Goal: Task Accomplishment & Management: Use online tool/utility

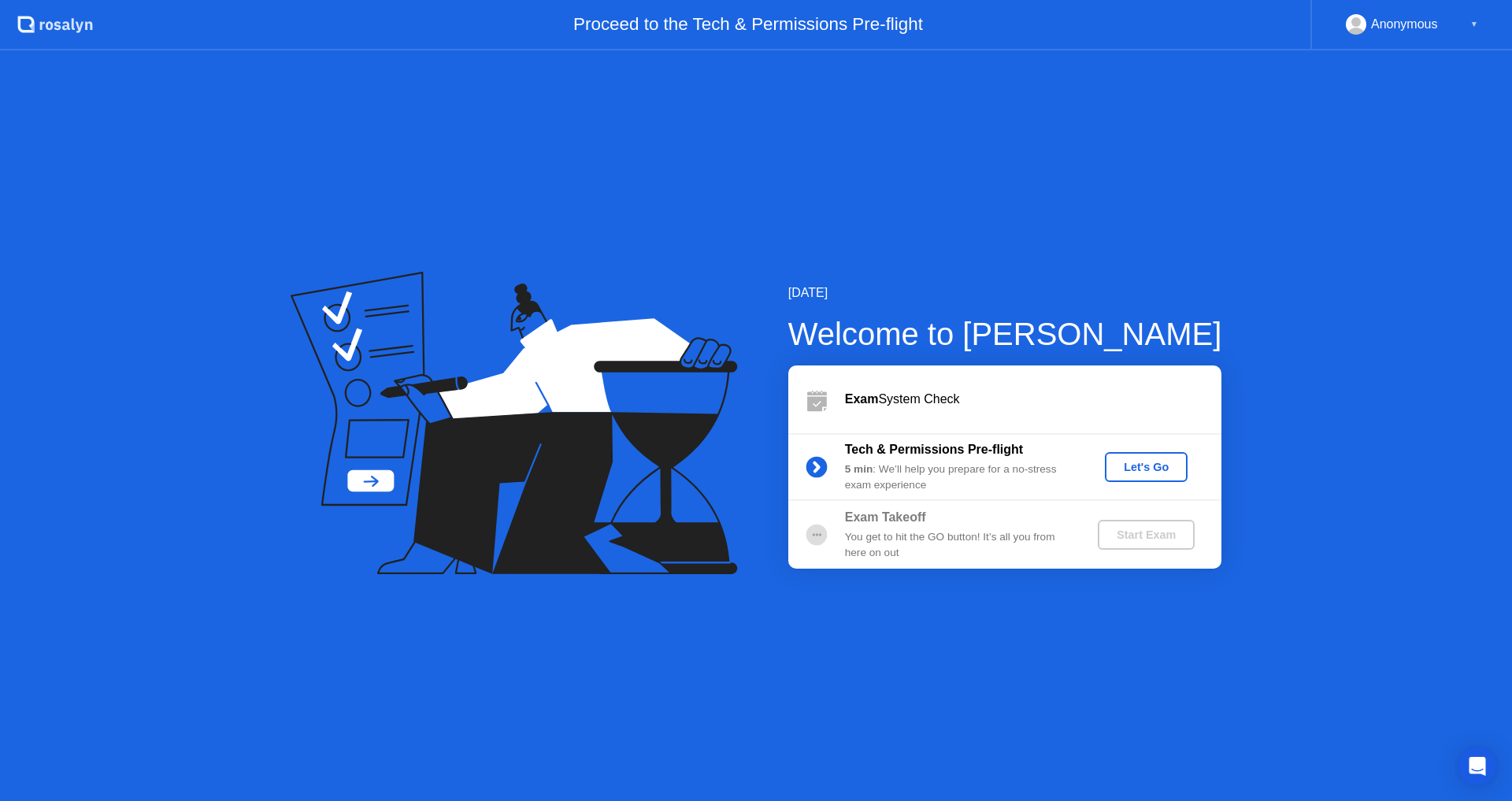
click at [1142, 470] on div "Let's Go" at bounding box center [1146, 467] width 70 height 12
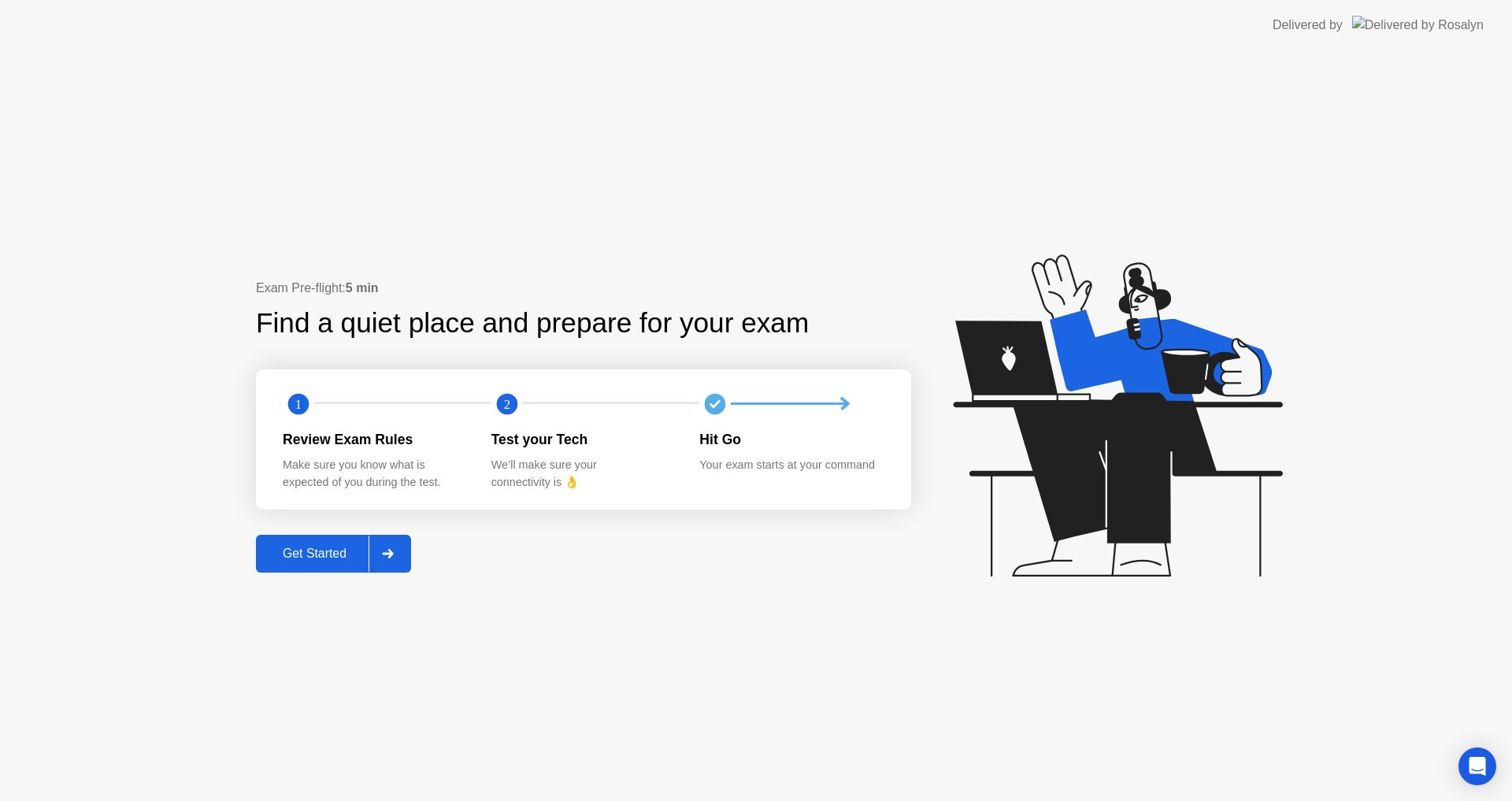
click at [289, 565] on button "Get Started" at bounding box center [333, 553] width 155 height 38
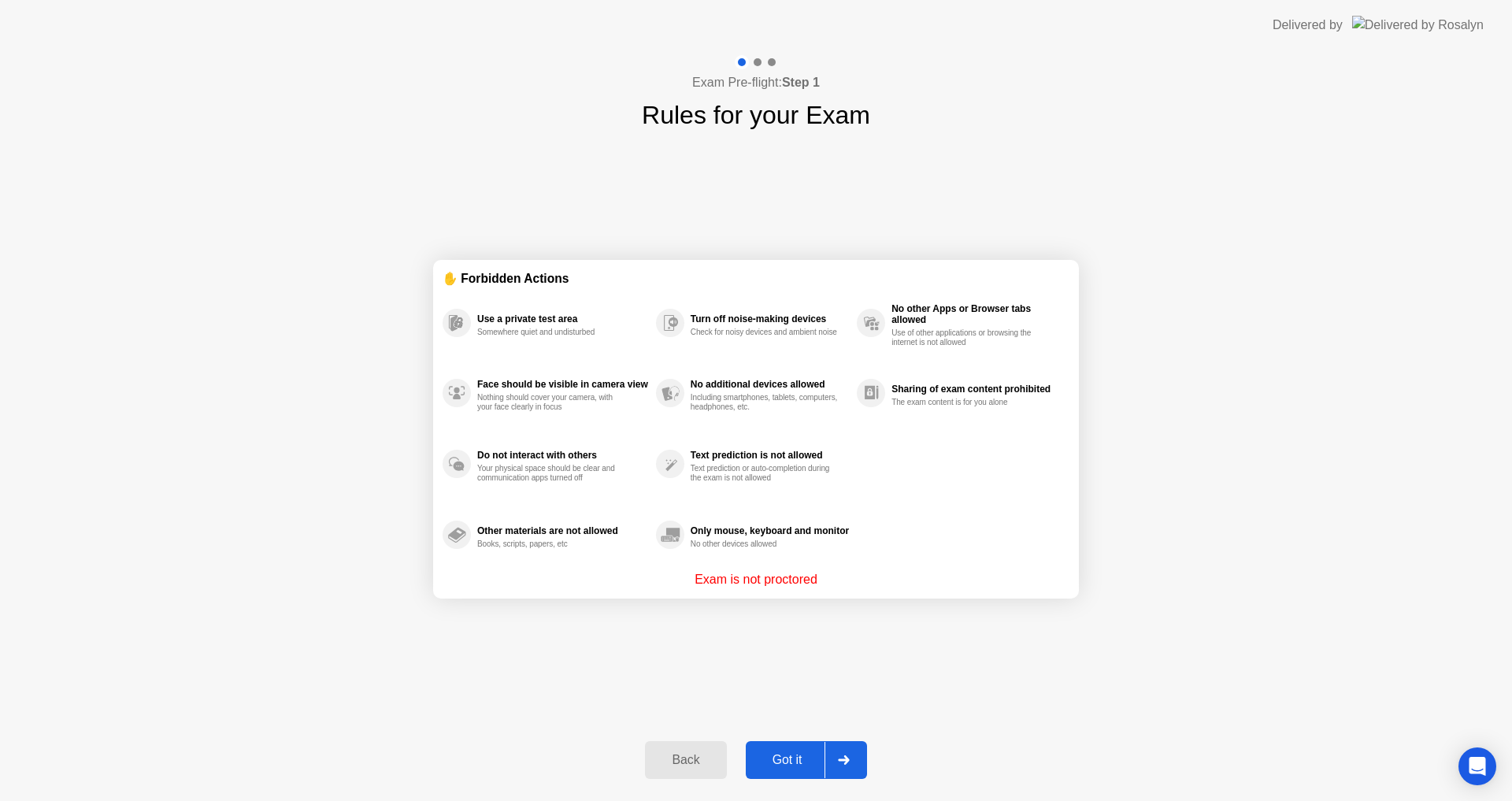
click at [786, 762] on div "Got it" at bounding box center [787, 760] width 74 height 14
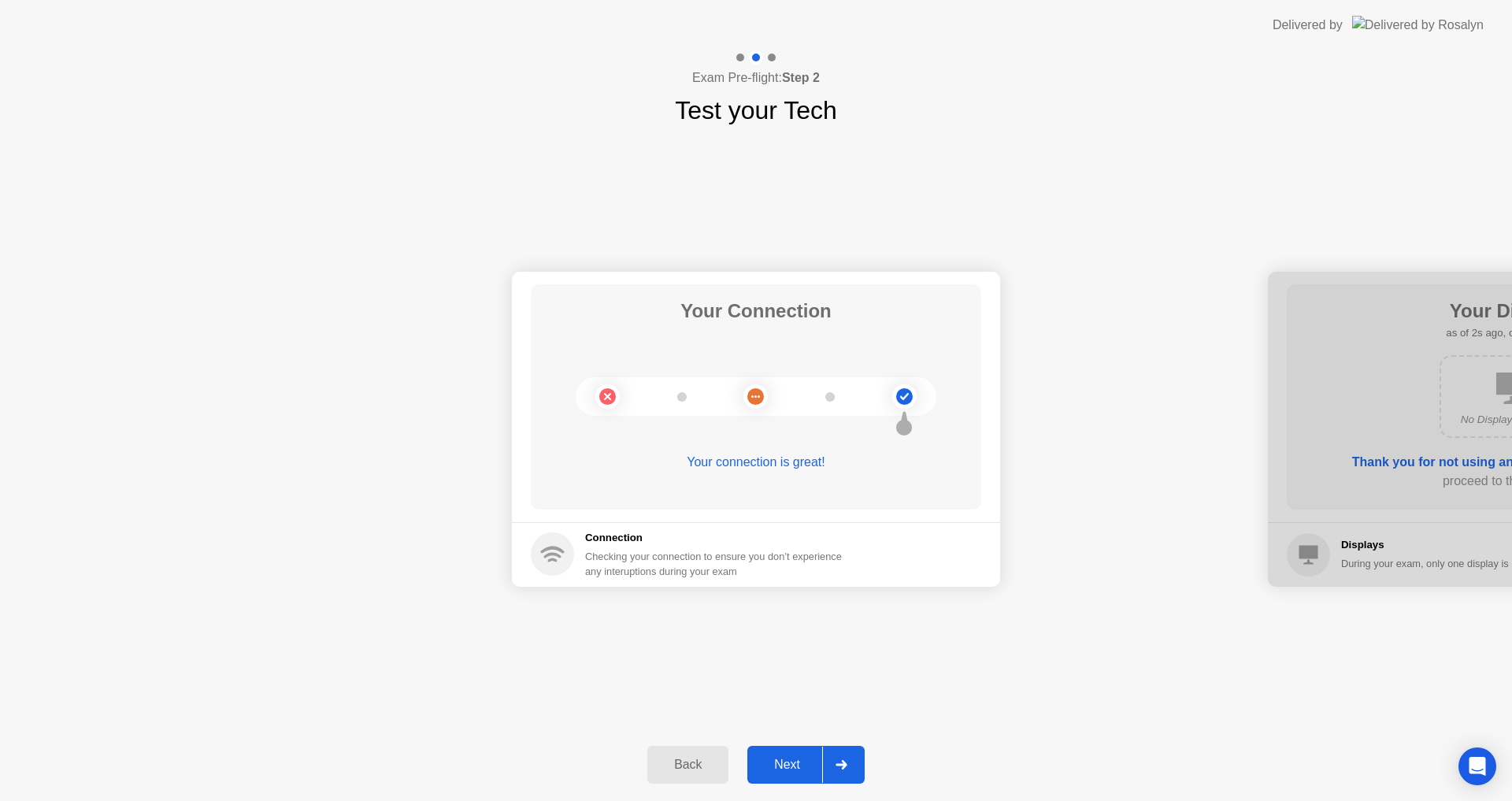
click at [791, 761] on div "Next" at bounding box center [787, 764] width 70 height 14
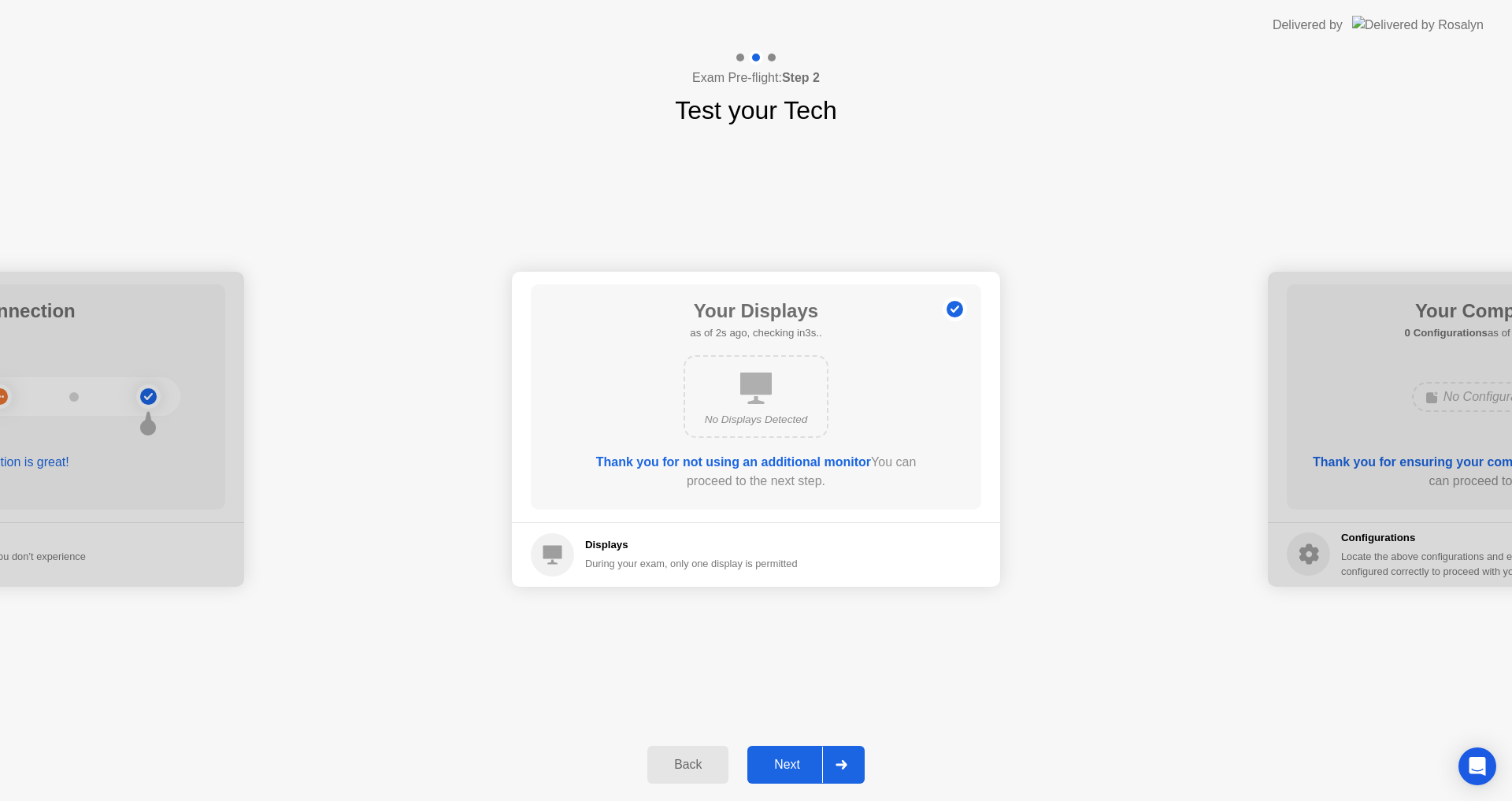
click at [791, 761] on div "Next" at bounding box center [787, 764] width 70 height 14
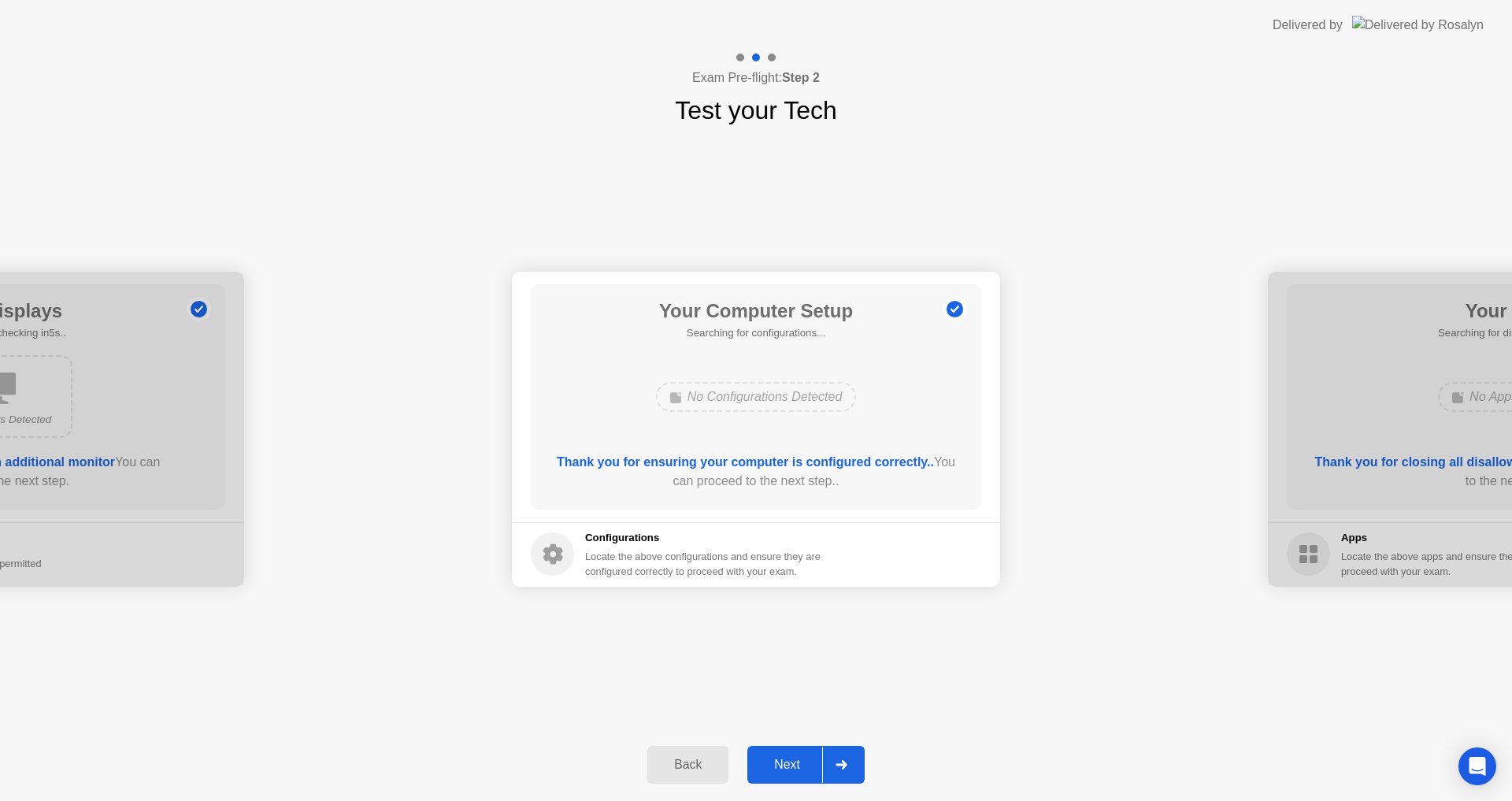
click at [791, 761] on div "Next" at bounding box center [787, 764] width 70 height 14
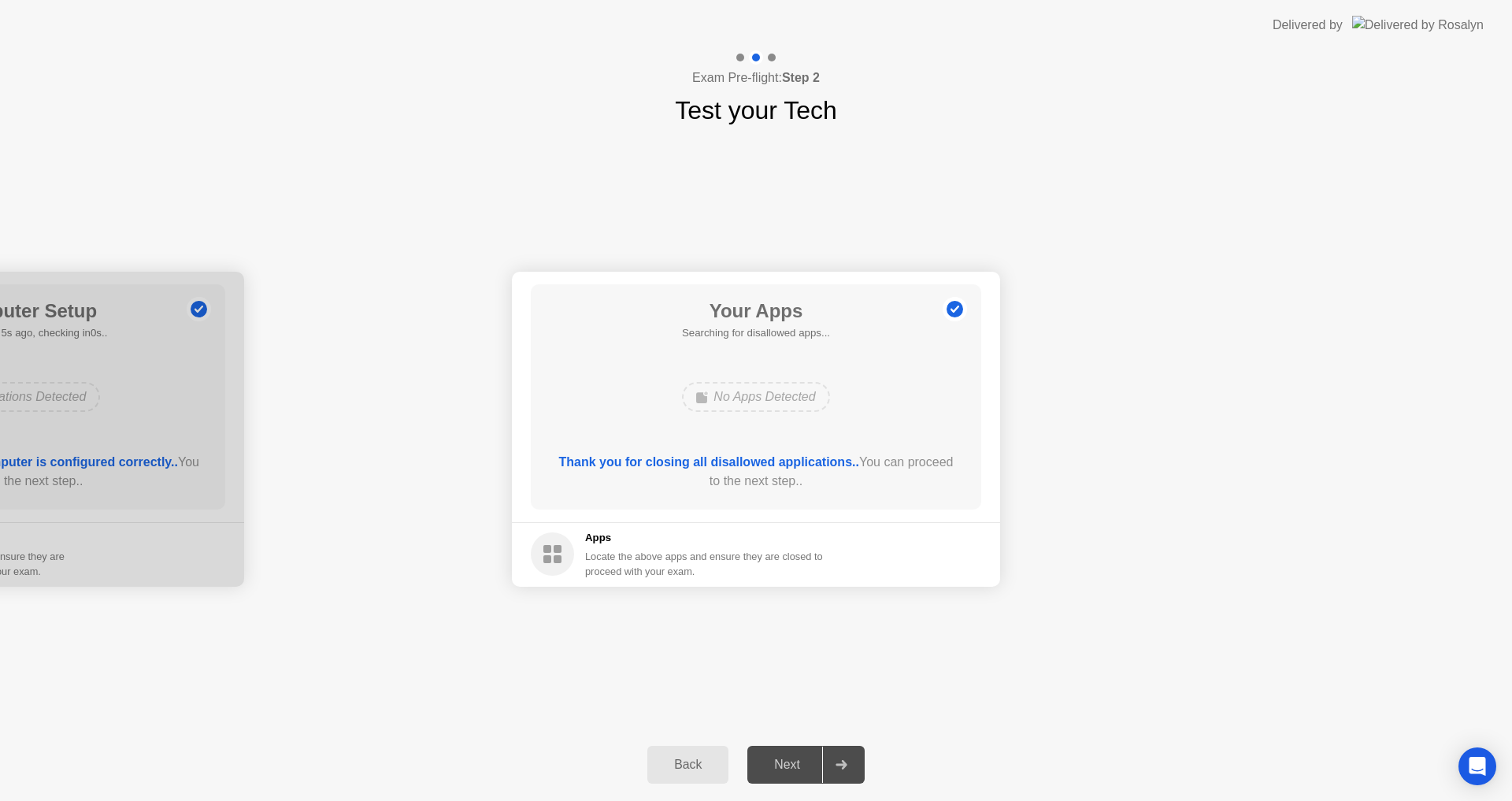
click at [1103, 637] on div "Your Connection Your connection is great! Connection Checking your connection t…" at bounding box center [756, 428] width 1512 height 599
click at [843, 762] on icon at bounding box center [840, 764] width 11 height 10
click at [939, 558] on div "Force Close..." at bounding box center [928, 554] width 96 height 12
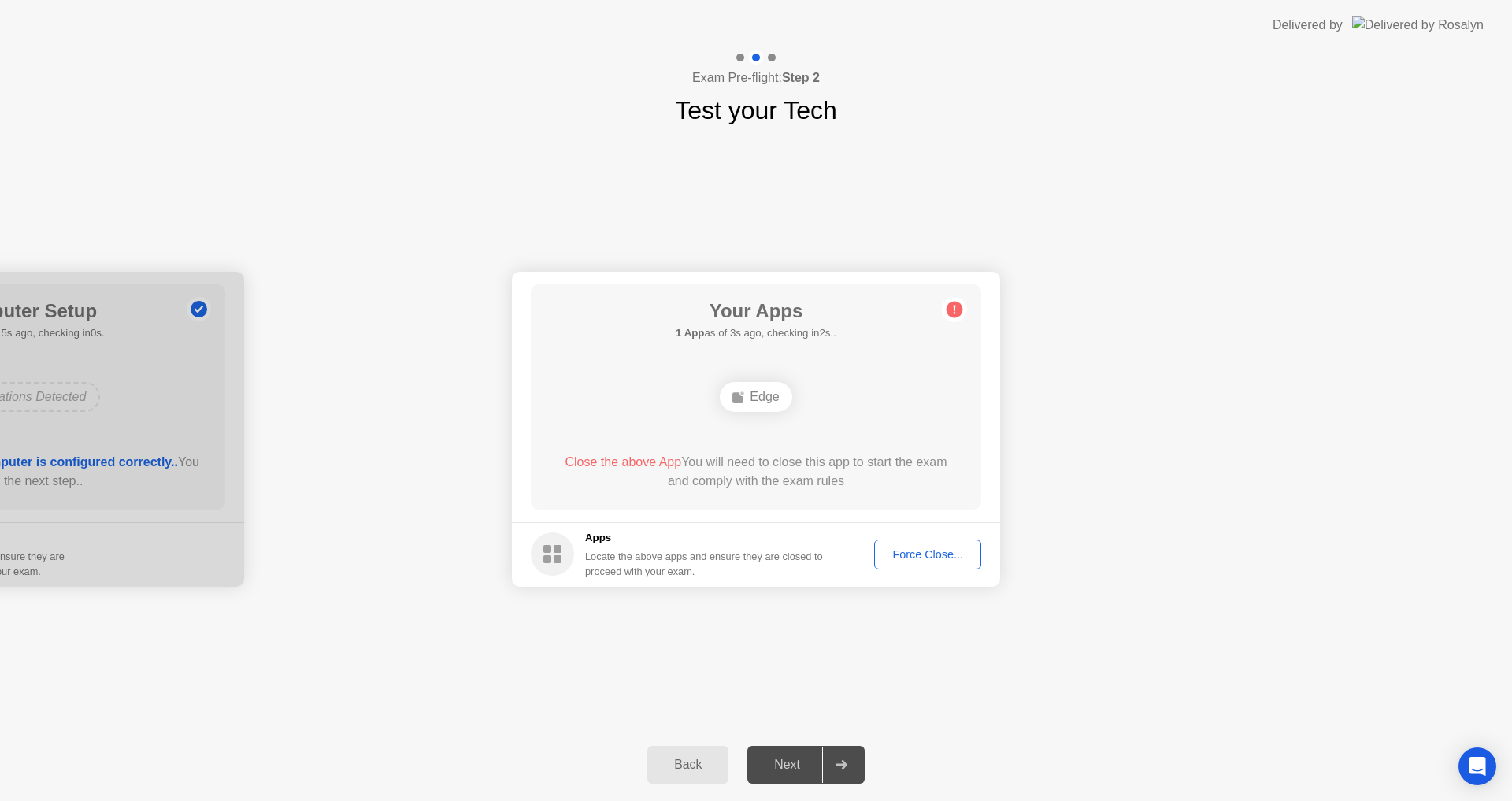
click at [795, 338] on h5 "1 App as of 3s ago, checking in2s.." at bounding box center [756, 333] width 161 height 16
click at [921, 544] on button "Force Close..." at bounding box center [927, 554] width 107 height 30
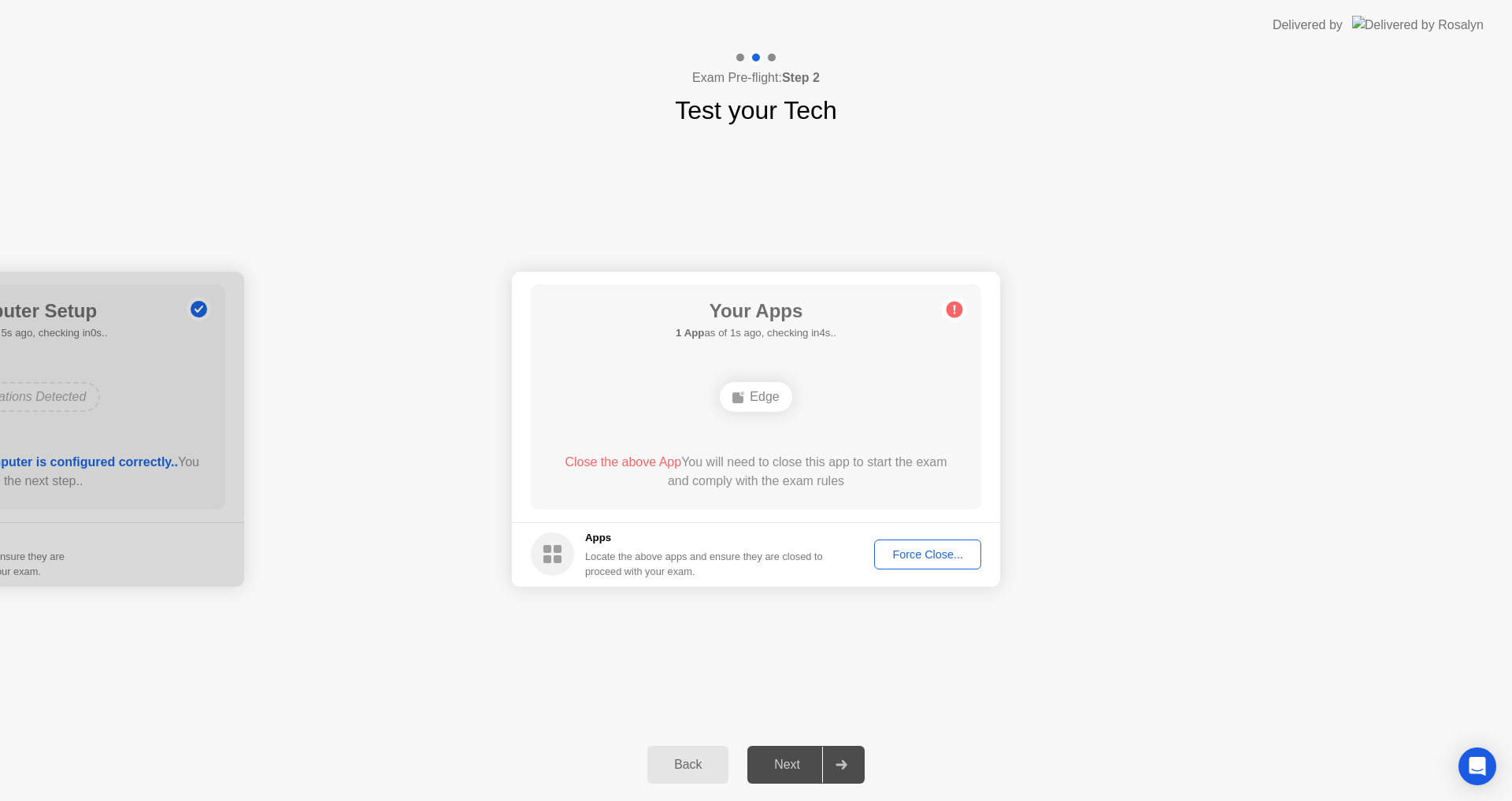
click at [700, 743] on div "Back Next" at bounding box center [756, 764] width 1512 height 73
click at [702, 757] on div "Back" at bounding box center [688, 764] width 72 height 14
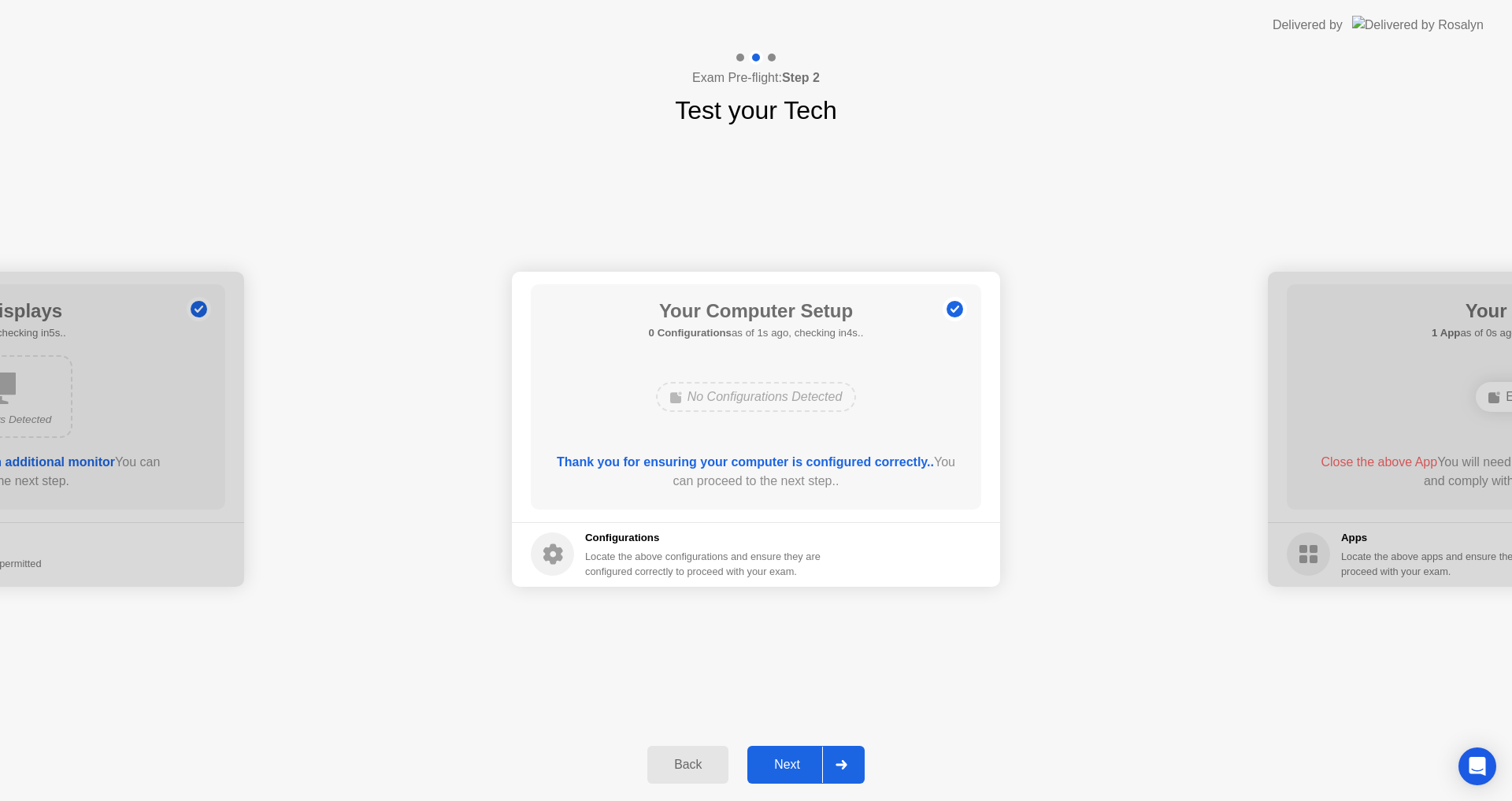
click at [798, 763] on div "Next" at bounding box center [787, 764] width 70 height 14
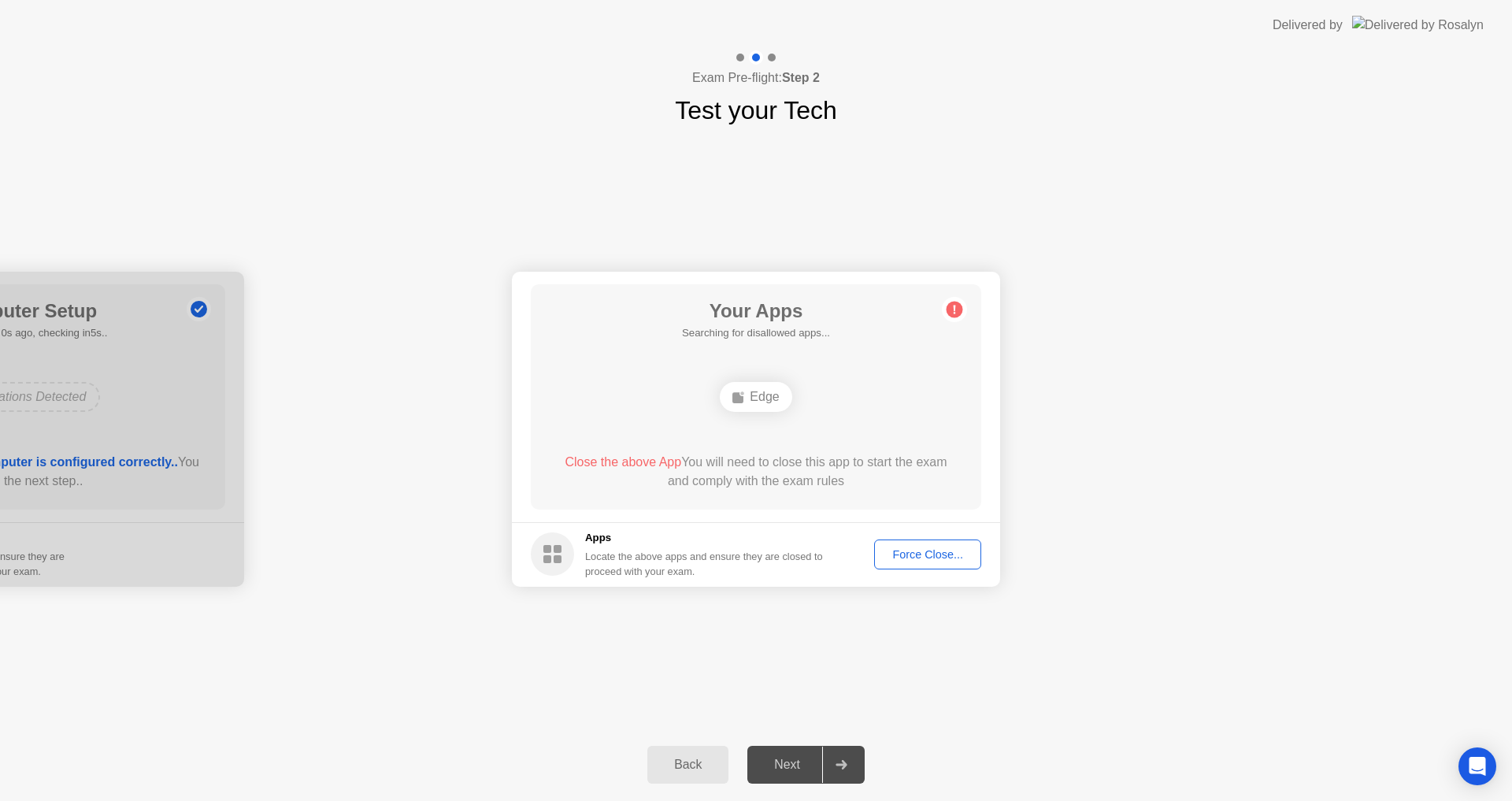
click at [930, 540] on button "Force Close..." at bounding box center [927, 554] width 107 height 30
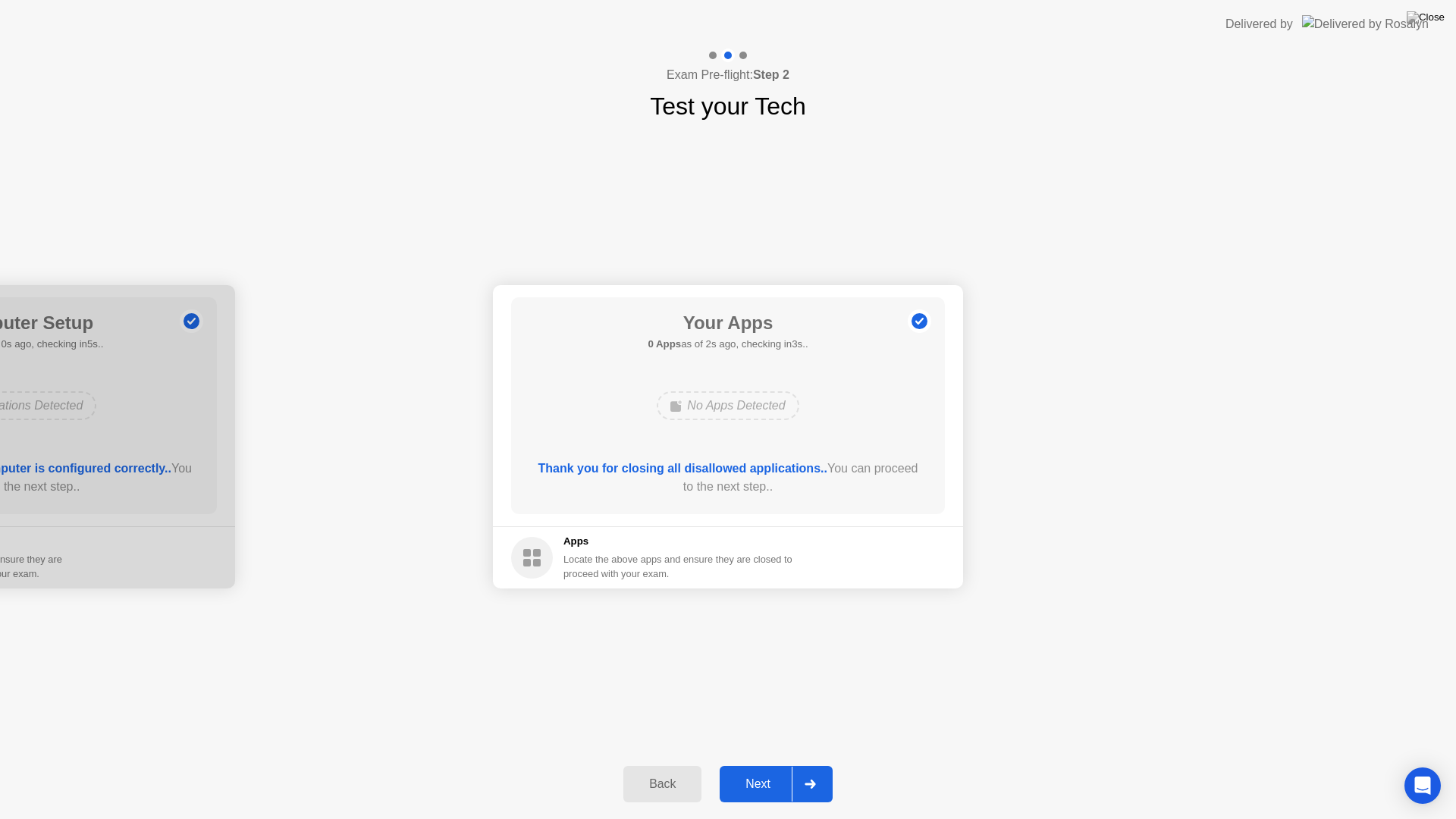
click at [760, 771] on button "Next" at bounding box center [776, 784] width 113 height 36
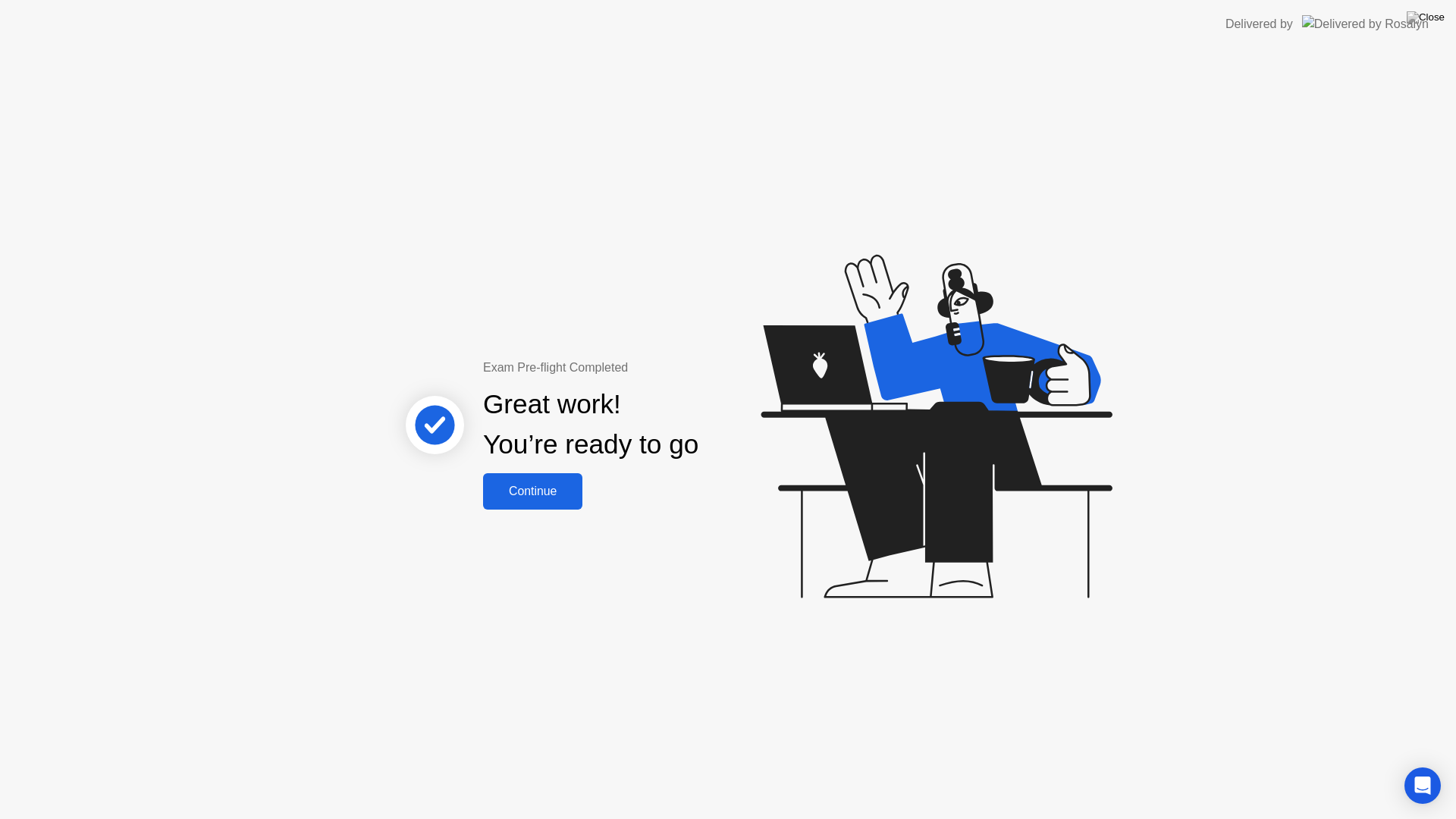
click at [531, 490] on div "Continue" at bounding box center [532, 491] width 90 height 13
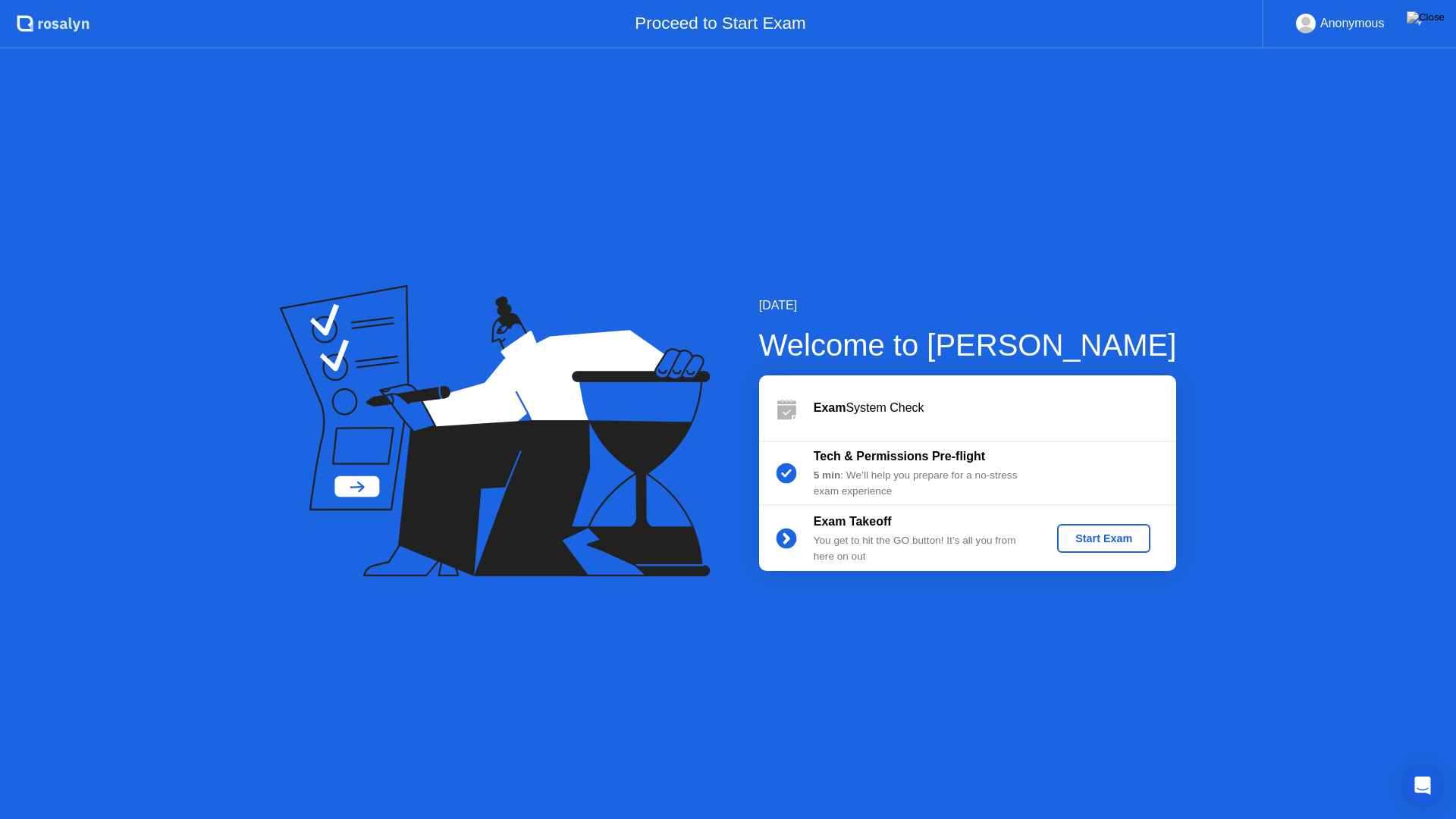
click at [1131, 538] on div "Start Exam" at bounding box center [1103, 538] width 81 height 12
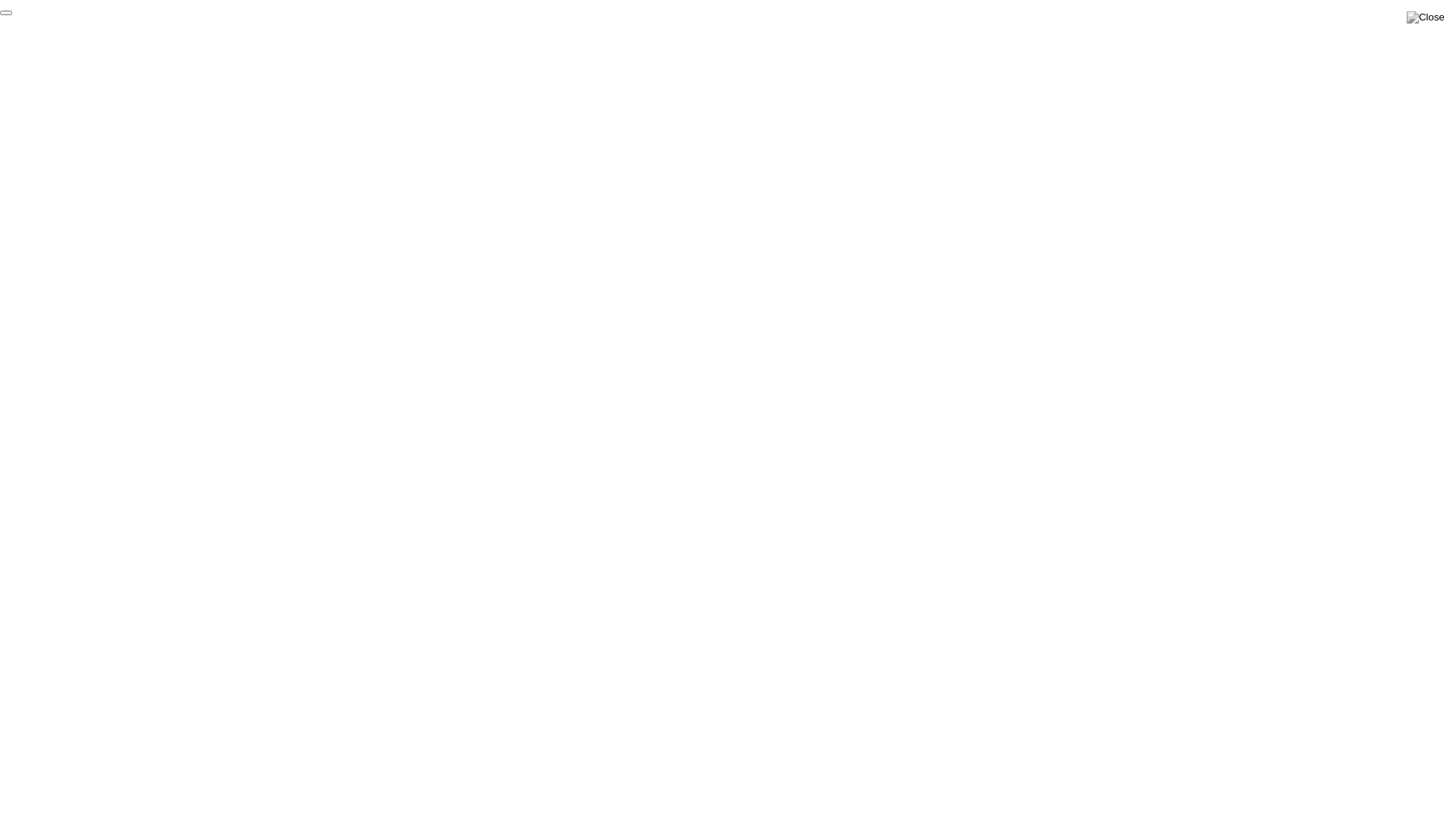
click div "End Proctoring Session"
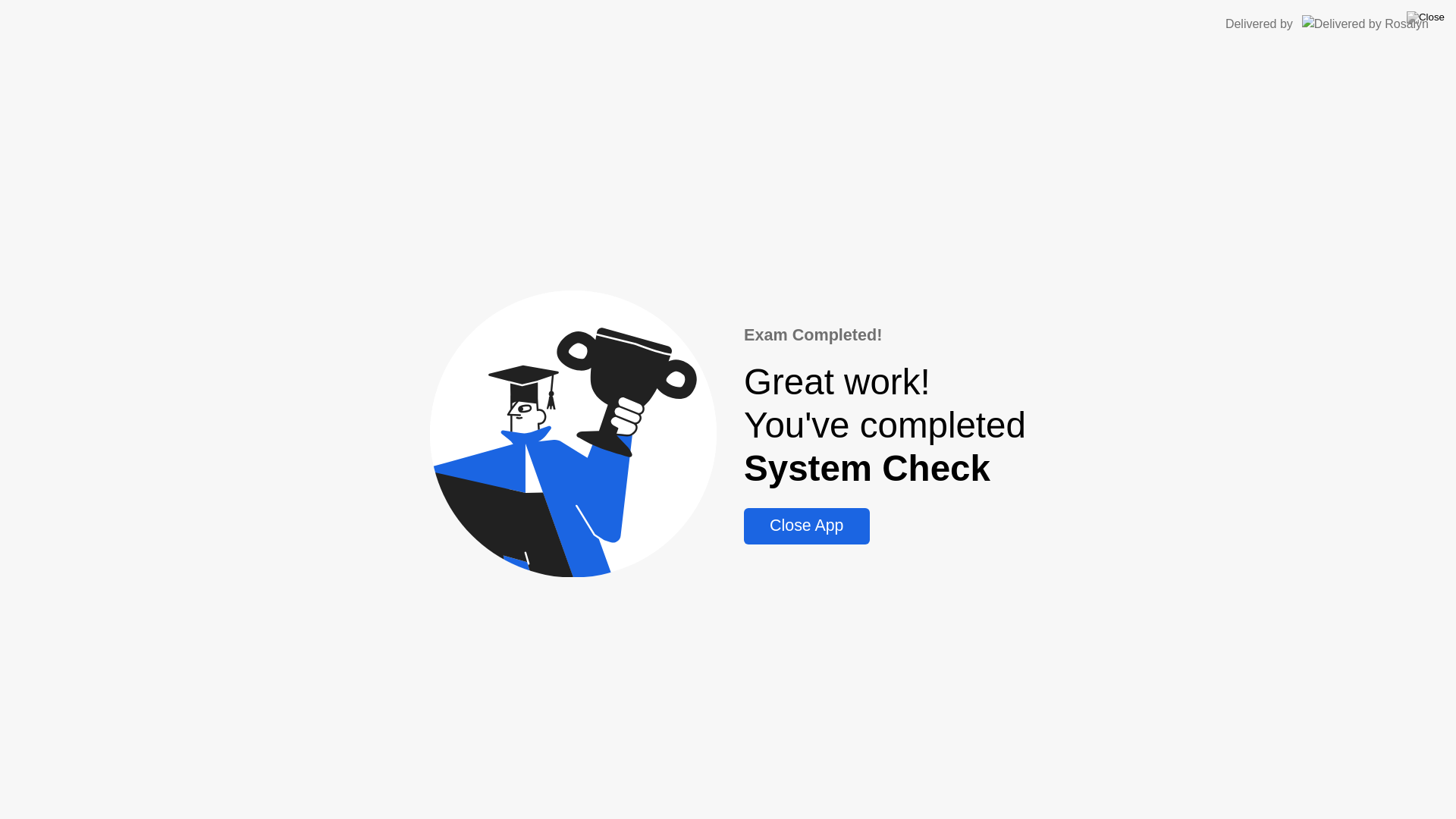
click at [796, 530] on div "Close App" at bounding box center [807, 526] width 116 height 19
